Goal: Transaction & Acquisition: Purchase product/service

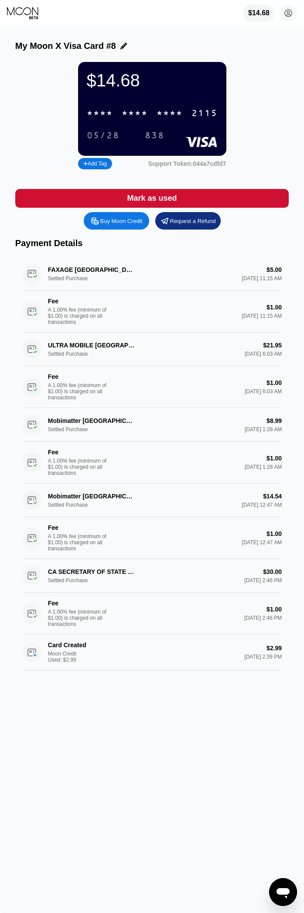
click at [20, 18] on icon at bounding box center [23, 13] width 33 height 13
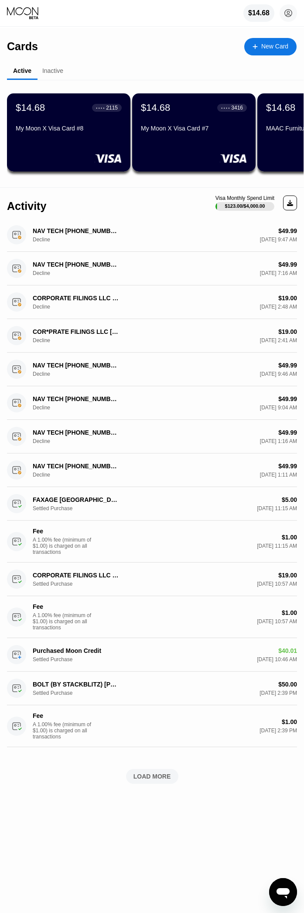
click at [276, 48] on div "New Card" at bounding box center [274, 46] width 27 height 7
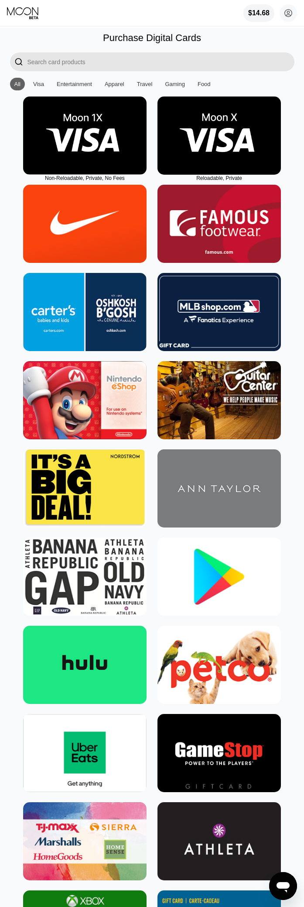
click at [31, 16] on icon at bounding box center [23, 13] width 33 height 13
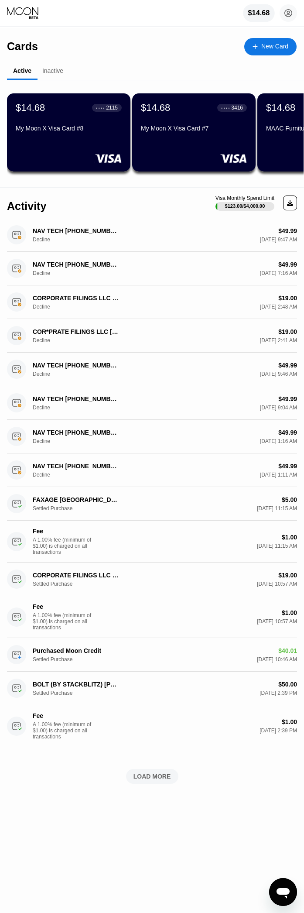
click at [268, 12] on div "$14.68" at bounding box center [259, 13] width 22 height 8
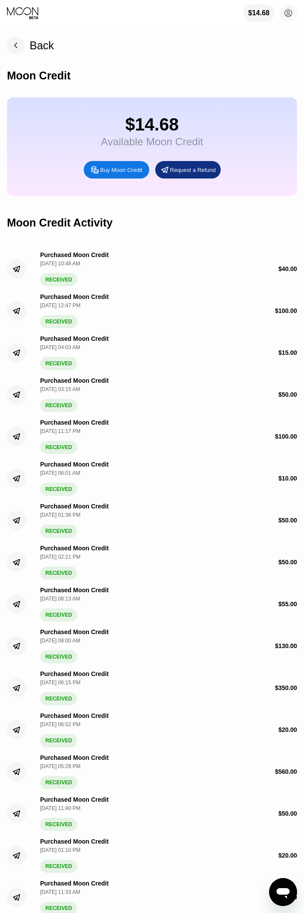
click at [136, 172] on div "Buy Moon Credit" at bounding box center [116, 169] width 65 height 17
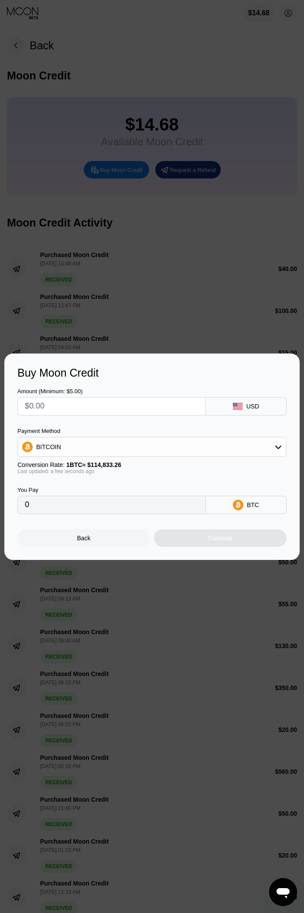
click at [90, 403] on input "text" at bounding box center [112, 406] width 174 height 17
type input "$1"
type input "0.00000871"
type input "$100"
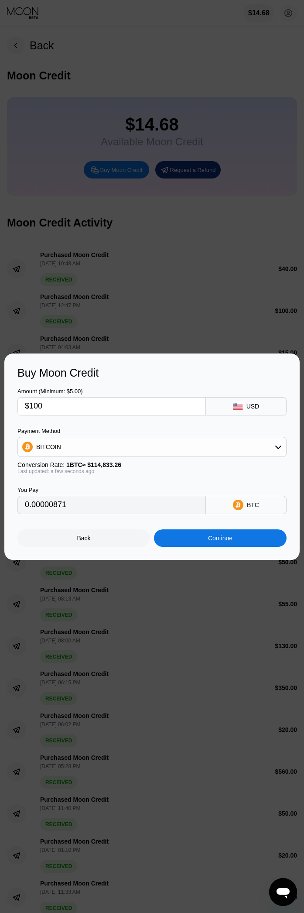
type input "0.00087083"
click at [213, 542] on div "Continue" at bounding box center [220, 538] width 24 height 7
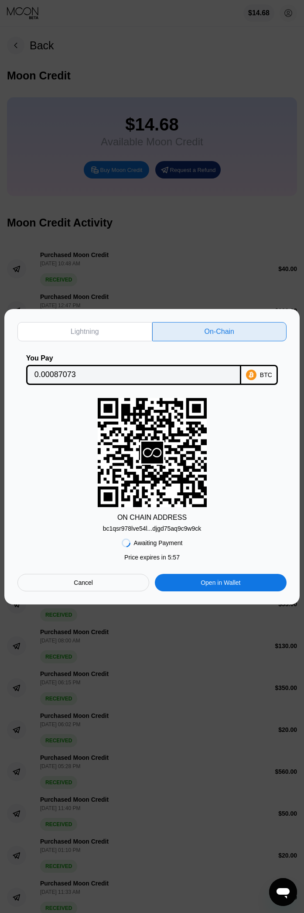
click at [54, 370] on input "0.00087073" at bounding box center [133, 374] width 199 height 17
click at [140, 531] on div "bc1qsr978lve54l...djgd75aq9c9w9ck" at bounding box center [152, 528] width 99 height 7
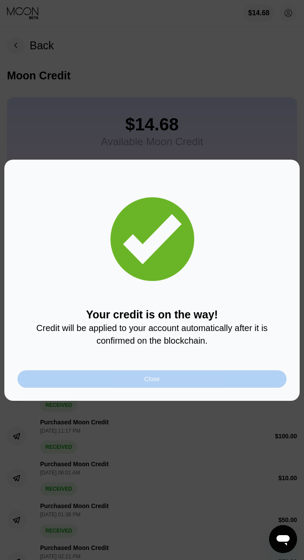
click at [168, 267] on div "Close" at bounding box center [151, 379] width 269 height 17
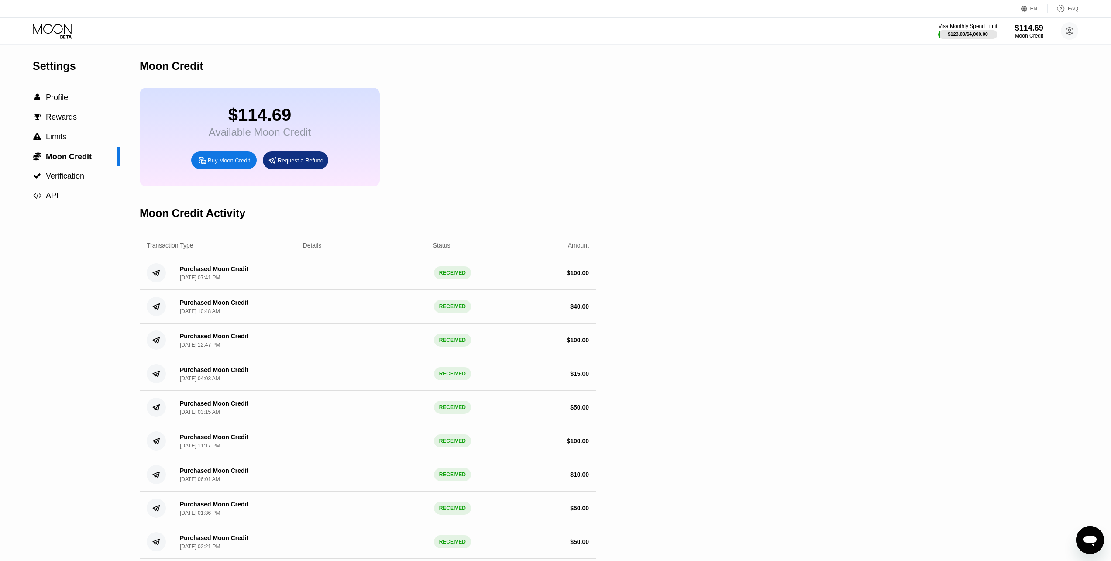
click at [493, 69] on div "Moon Credit" at bounding box center [368, 66] width 456 height 43
click at [64, 24] on icon at bounding box center [52, 29] width 39 height 10
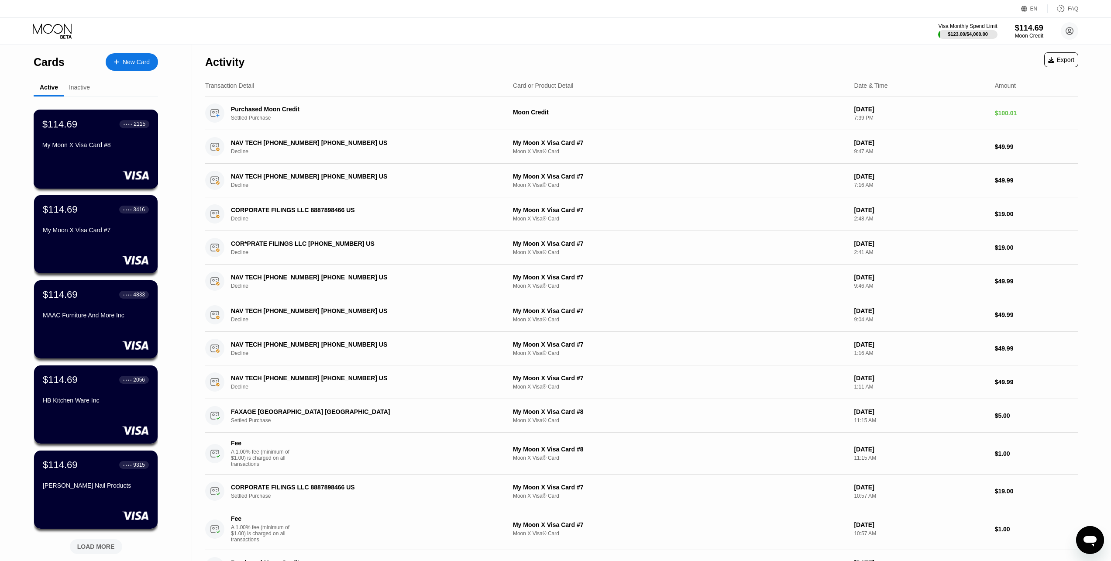
scroll to position [213, 0]
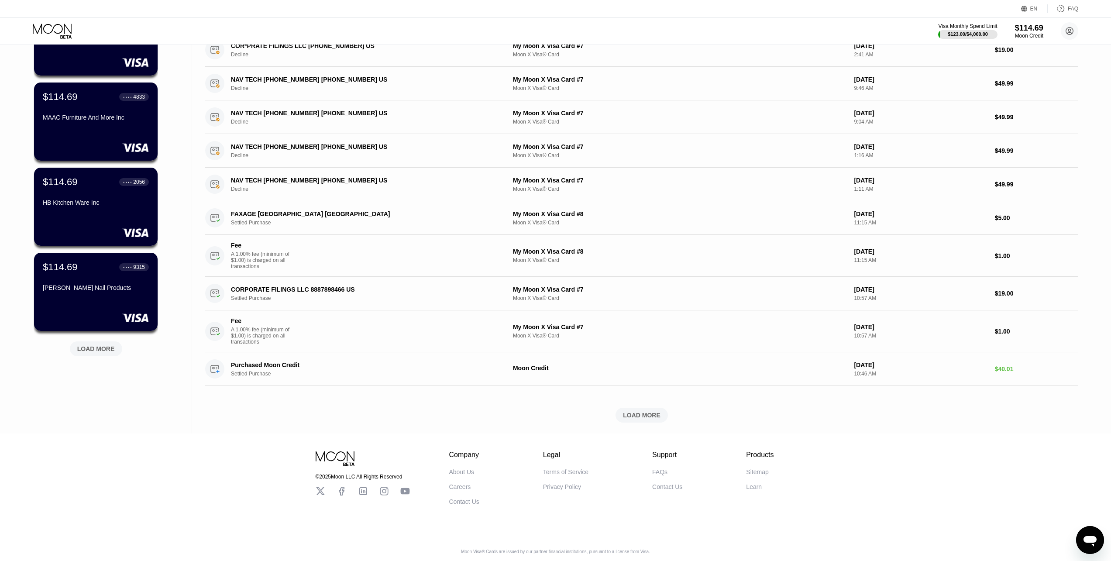
click at [103, 341] on div "LOAD MORE" at bounding box center [96, 348] width 52 height 15
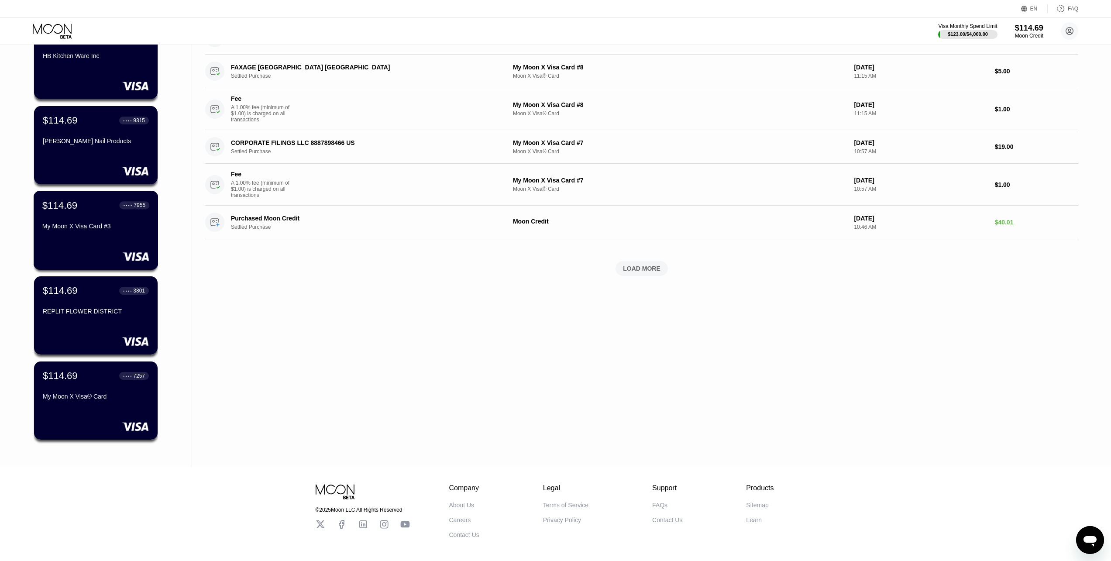
scroll to position [301, 0]
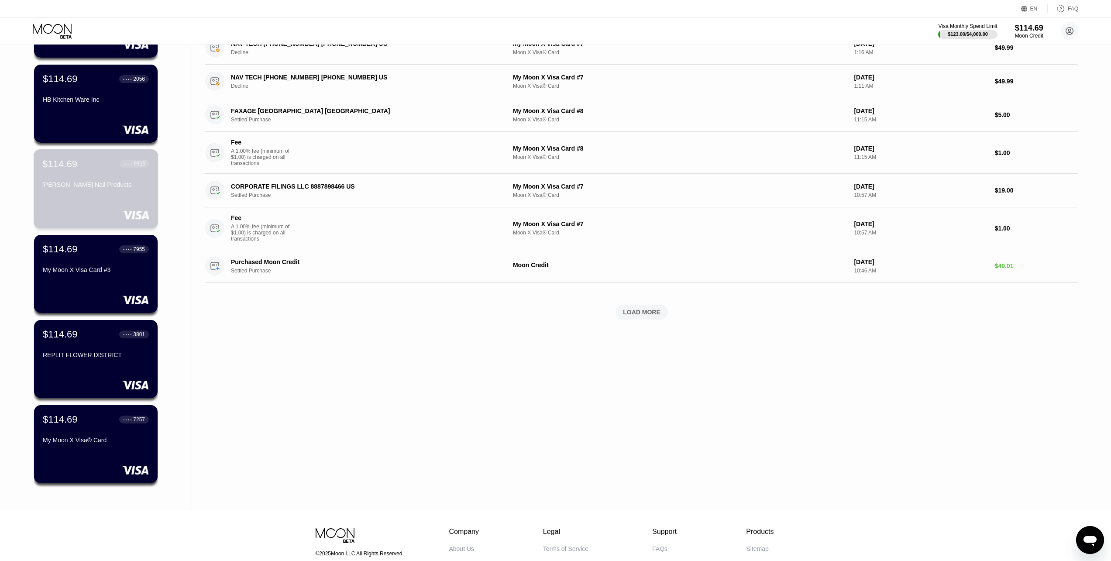
click at [64, 188] on div "[PERSON_NAME] Nail Products" at bounding box center [95, 184] width 107 height 7
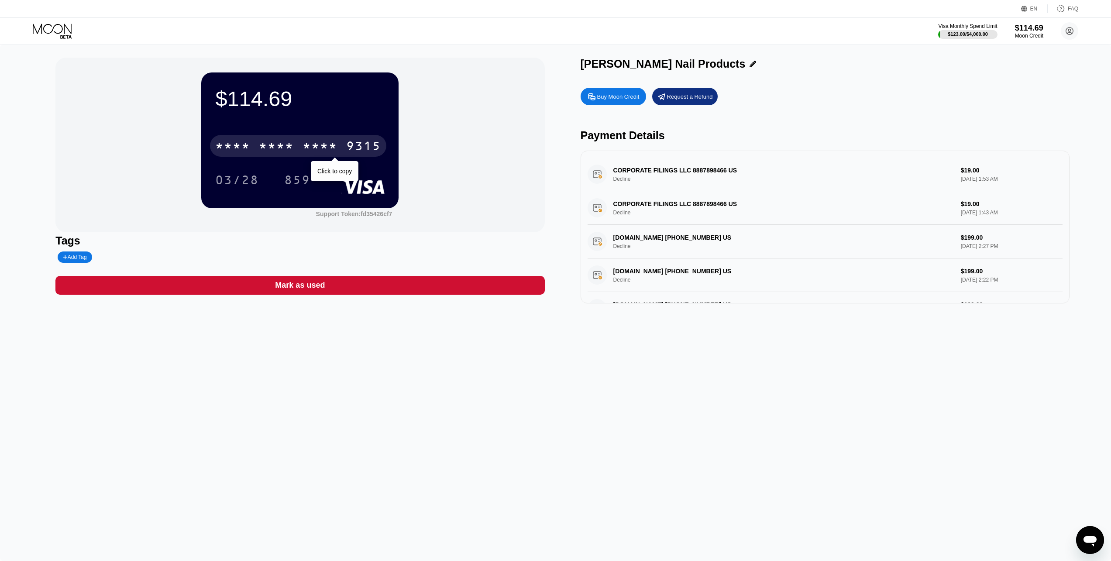
click at [310, 141] on div "* * * *" at bounding box center [319, 147] width 35 height 14
click at [359, 118] on div "$114.69 4513 6500 2159 9315 Click to copy 03/28 859" at bounding box center [299, 139] width 197 height 135
click at [470, 146] on div "$114.69 4513 6500 2159 9315 Click to copy 03/28 859 Support Token: fd35426cf7" at bounding box center [299, 145] width 489 height 175
